Goal: Transaction & Acquisition: Purchase product/service

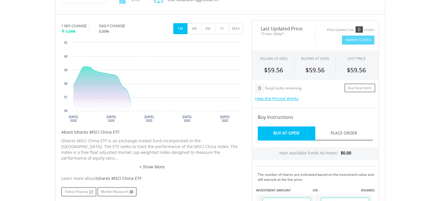
scroll to position [174, 0]
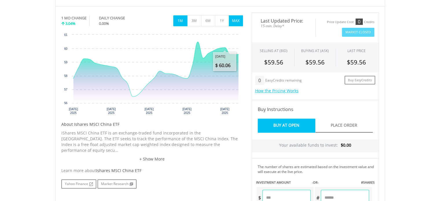
click at [238, 22] on button "MAX" at bounding box center [236, 20] width 14 height 11
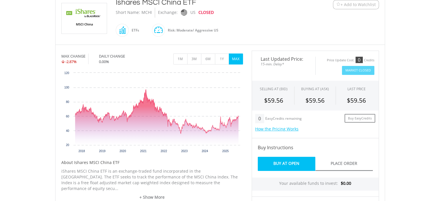
scroll to position [202, 0]
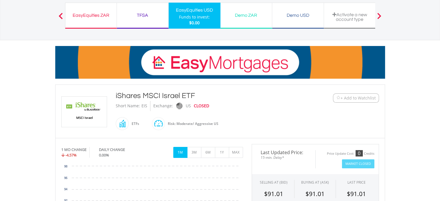
scroll to position [116, 0]
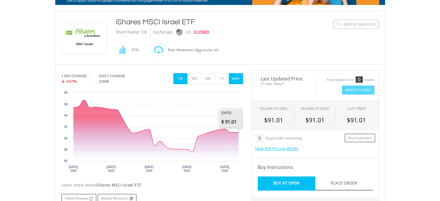
click at [236, 82] on button "MAX" at bounding box center [236, 78] width 14 height 11
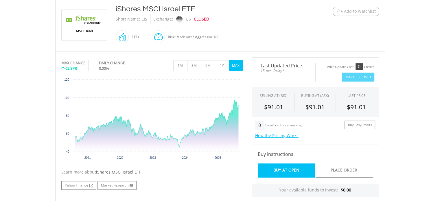
scroll to position [145, 0]
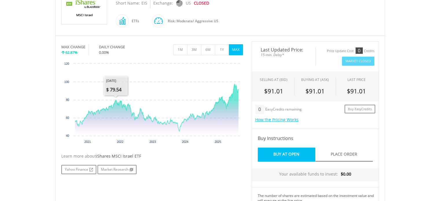
click at [116, 153] on span "iShares MSCI Israel ETF" at bounding box center [118, 155] width 45 height 5
click at [117, 157] on span "iShares MSCI Israel ETF" at bounding box center [118, 155] width 45 height 5
click at [83, 166] on link "Yahoo Finance" at bounding box center [78, 169] width 35 height 9
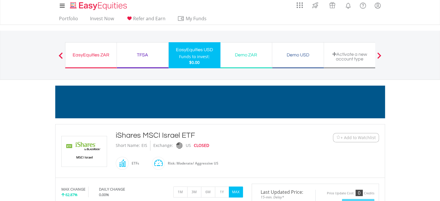
scroll to position [0, 0]
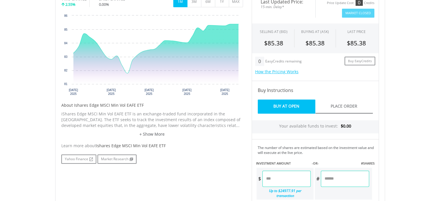
scroll to position [202, 0]
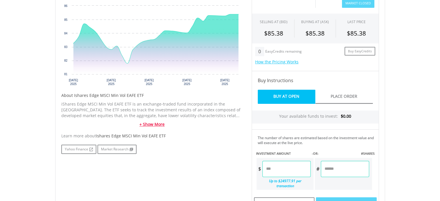
click at [155, 125] on link "+ Show More" at bounding box center [152, 124] width 182 height 6
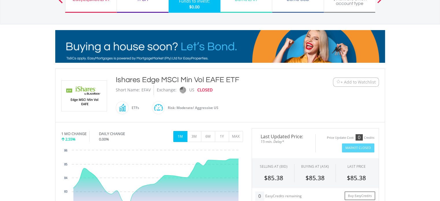
scroll to position [0, 0]
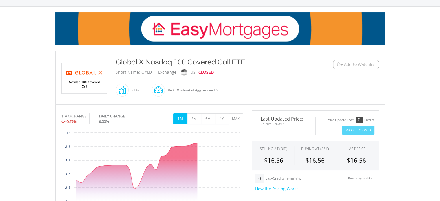
scroll to position [174, 0]
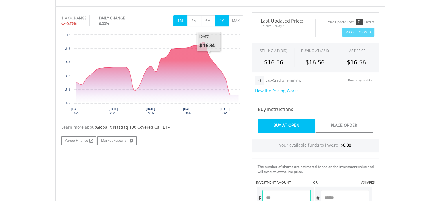
click at [224, 17] on button "1Y" at bounding box center [222, 20] width 14 height 11
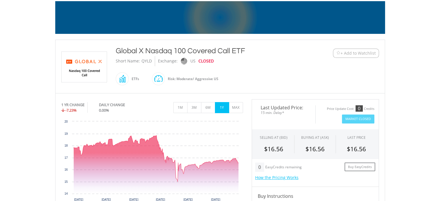
scroll to position [58, 0]
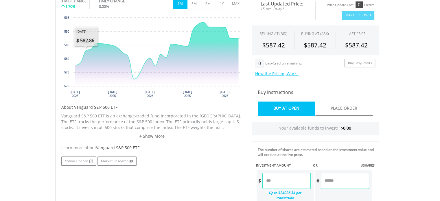
scroll to position [202, 0]
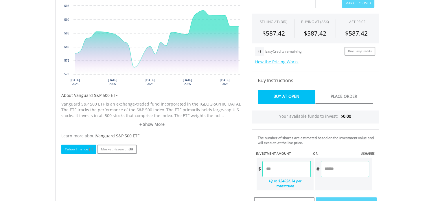
click at [84, 150] on link "Yahoo Finance" at bounding box center [78, 149] width 35 height 9
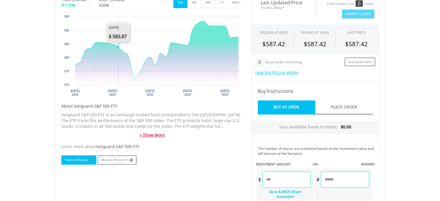
scroll to position [231, 0]
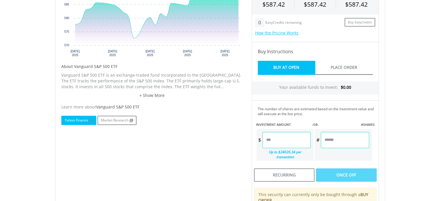
click at [74, 120] on link "Yahoo Finance" at bounding box center [78, 120] width 35 height 9
